Goal: Navigation & Orientation: Find specific page/section

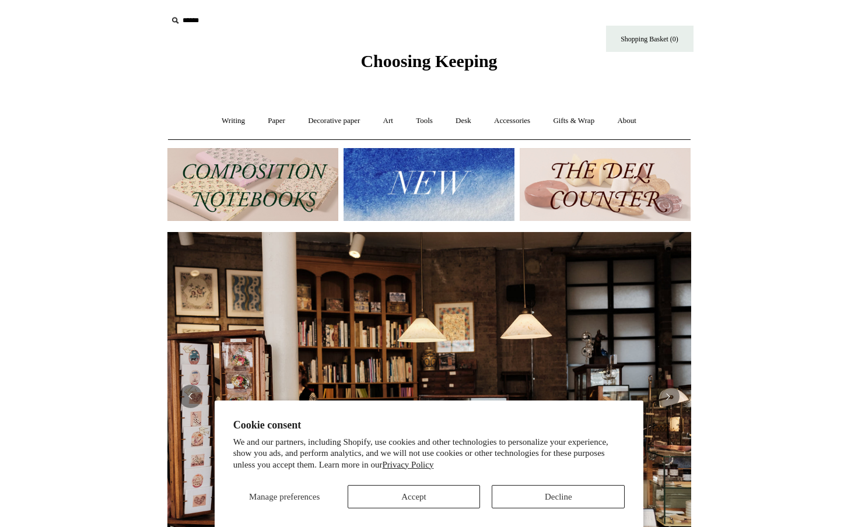
click at [440, 170] on img at bounding box center [428, 184] width 171 height 73
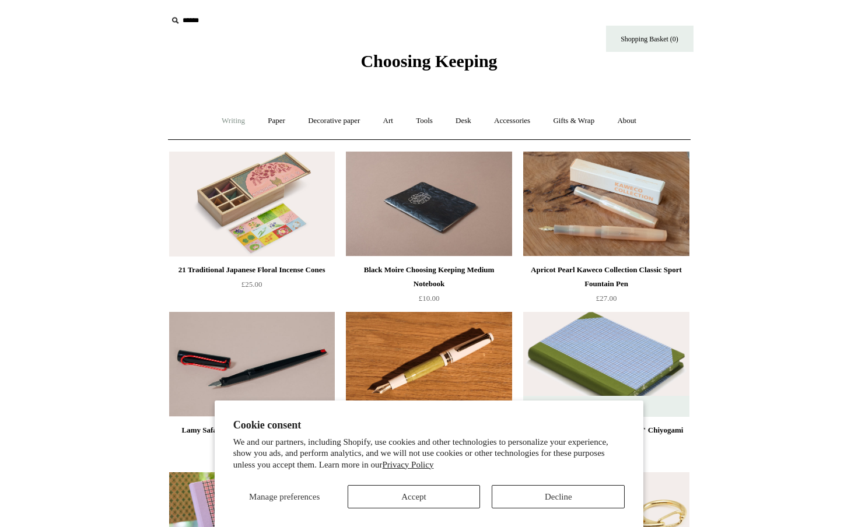
click at [228, 120] on link "Writing +" at bounding box center [233, 121] width 44 height 31
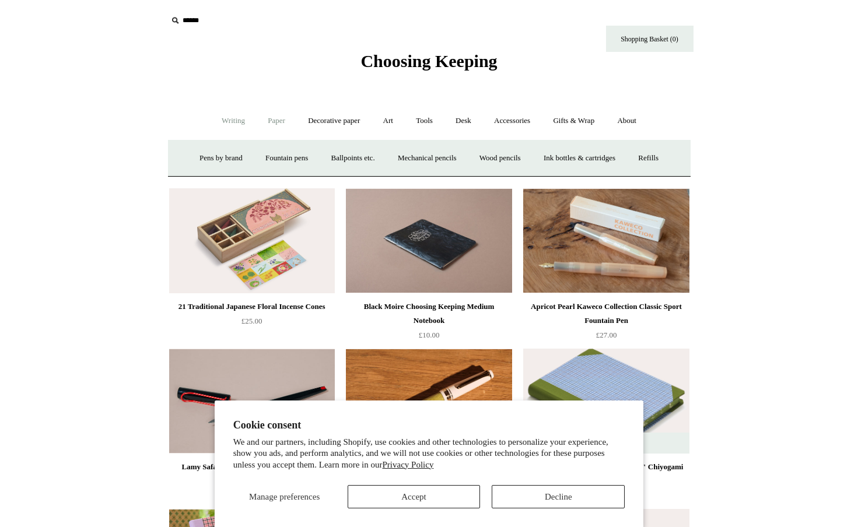
click at [272, 122] on link "Paper +" at bounding box center [276, 121] width 38 height 31
click at [261, 160] on link "Notebooks +" at bounding box center [266, 158] width 54 height 31
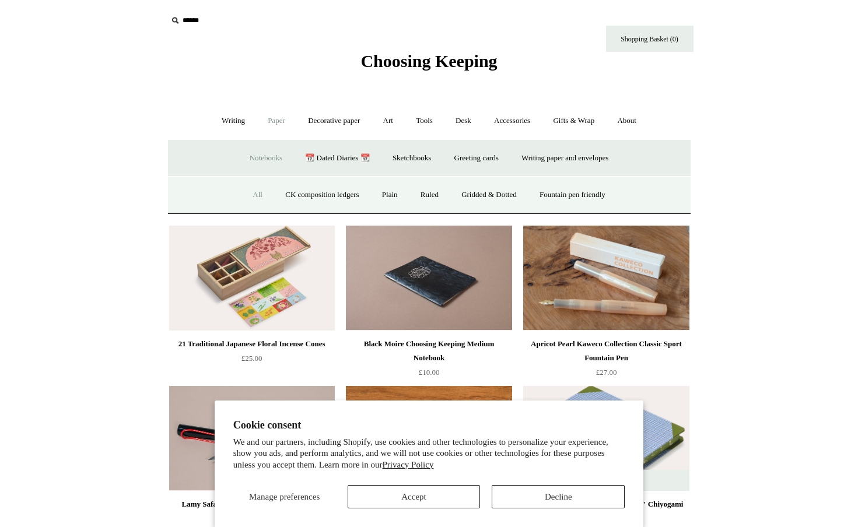
click at [248, 194] on link "All" at bounding box center [257, 195] width 31 height 31
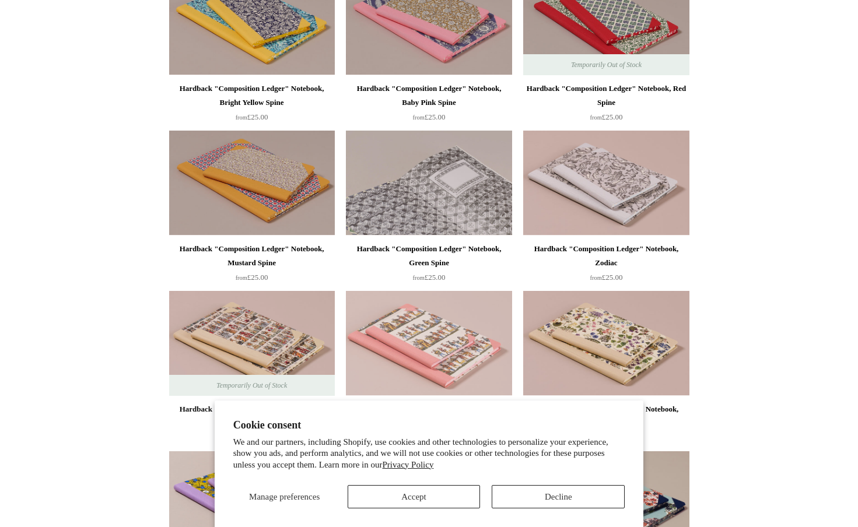
scroll to position [455, 0]
